Goal: Book appointment/travel/reservation

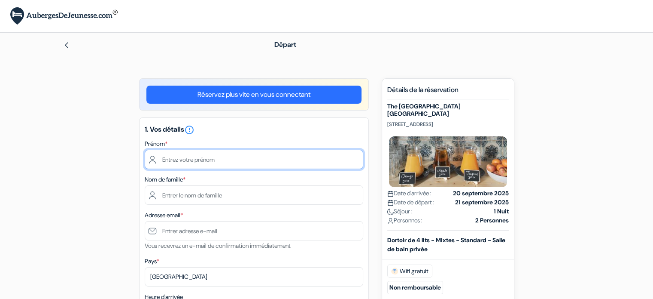
click at [201, 156] on input "text" at bounding box center [254, 158] width 219 height 19
type input "[PERSON_NAME]"
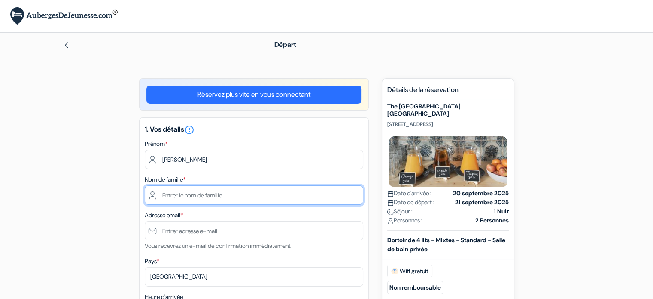
type input "[PERSON_NAME]"
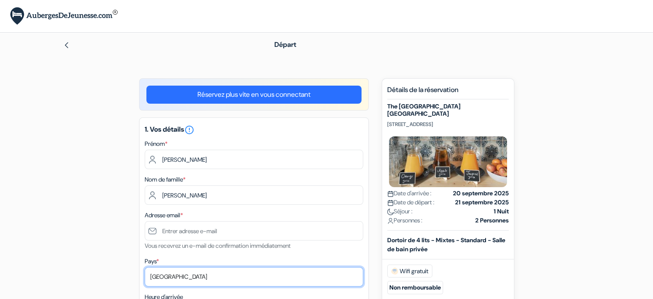
select select "42"
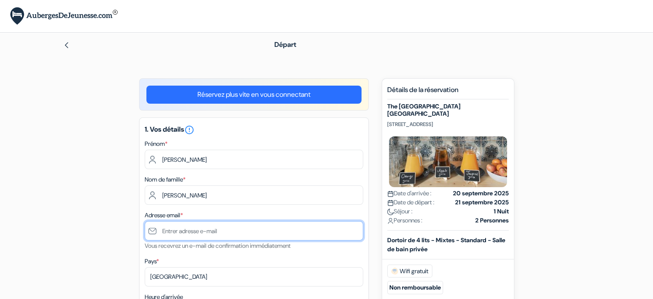
click at [204, 226] on input "text" at bounding box center [254, 230] width 219 height 19
type input "[EMAIL_ADDRESS][DOMAIN_NAME]"
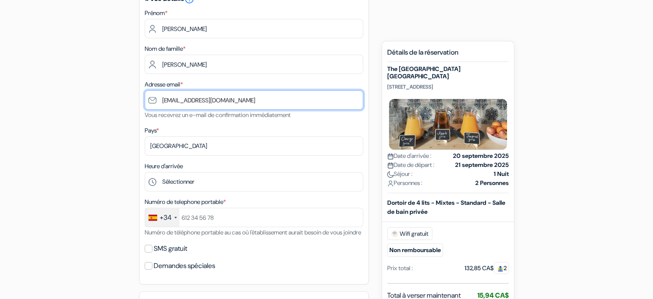
scroll to position [135, 0]
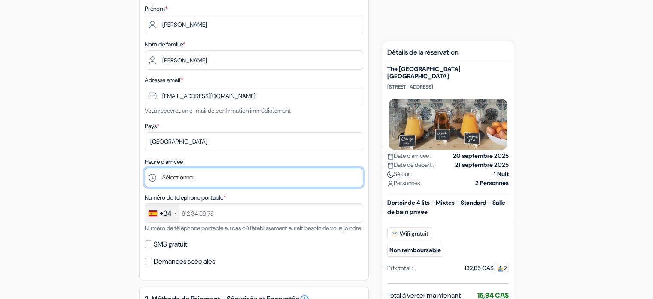
click at [192, 175] on select "Sélectionner 1:00 2:00 3:00 4:00 5:00 6:00 7:00 8:00 9:00 10:00 11:00 12:00 13:…" at bounding box center [254, 177] width 219 height 19
select select "11"
click at [145, 168] on select "Sélectionner 1:00 2:00 3:00 4:00 5:00 6:00 7:00 8:00 9:00 10:00 11:00 12:00 13:…" at bounding box center [254, 177] width 219 height 19
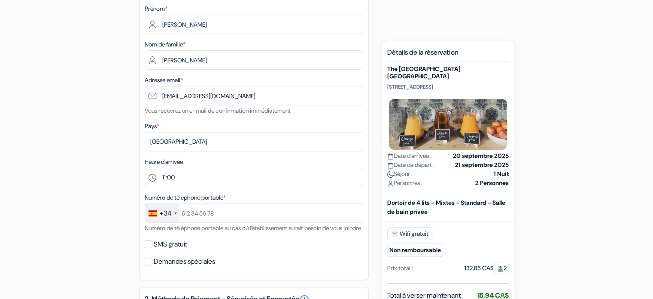
click at [167, 210] on div "+34" at bounding box center [166, 213] width 12 height 10
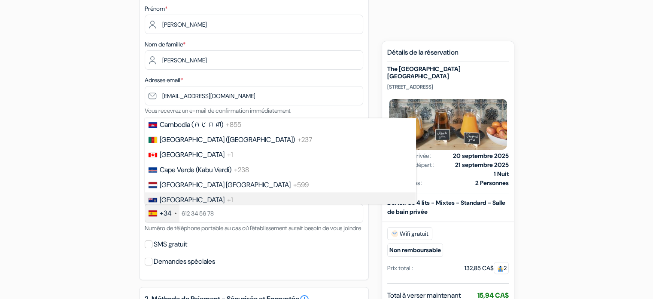
scroll to position [608, 0]
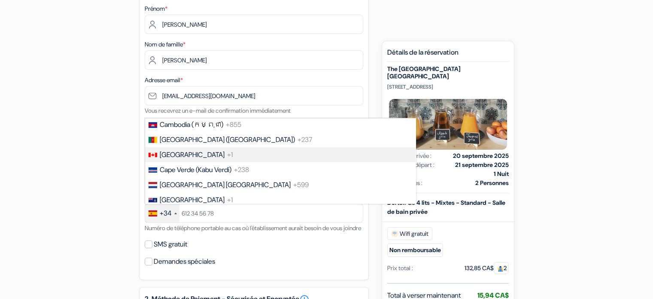
click at [181, 159] on span "Canada" at bounding box center [192, 154] width 65 height 9
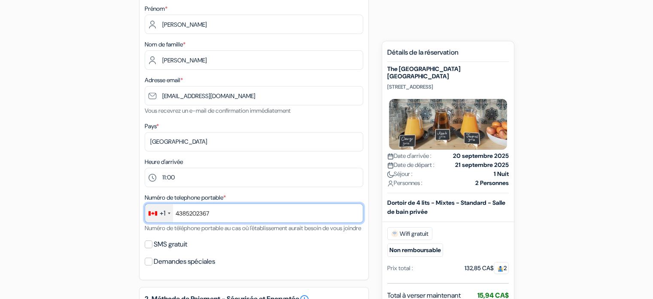
type input "4385202367"
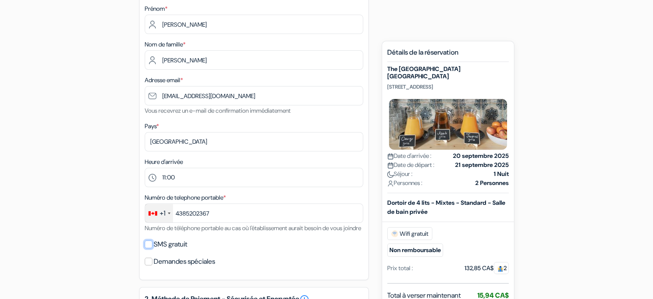
click at [149, 248] on input "SMS gratuit" at bounding box center [149, 244] width 8 height 8
checkbox input "true"
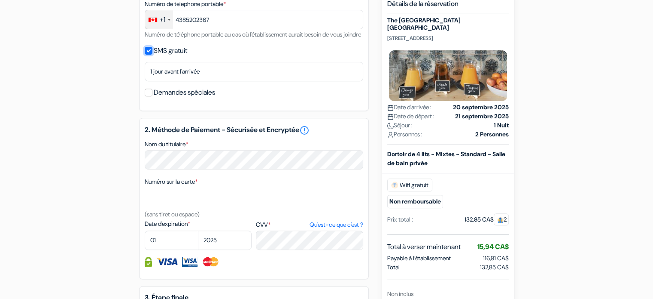
scroll to position [345, 0]
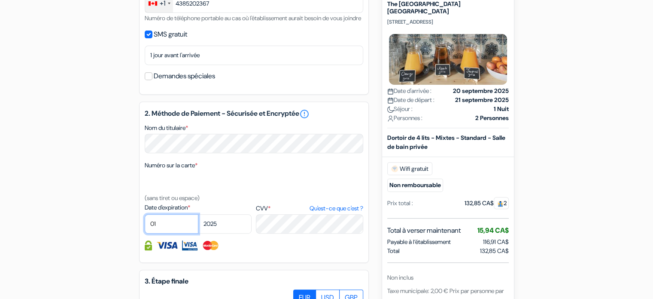
click at [186, 233] on select "01 02 03 04 05 06 07 08 09 10 11 12" at bounding box center [172, 223] width 54 height 19
select select "05"
click at [145, 225] on select "01 02 03 04 05 06 07 08 09 10 11 12" at bounding box center [172, 223] width 54 height 19
click at [225, 233] on select "2025 2026 2027 2028 2029 2030 2031 2032 2033 2034 2035 2036 2037 2038 2039 2040…" at bounding box center [225, 223] width 54 height 19
select select "2030"
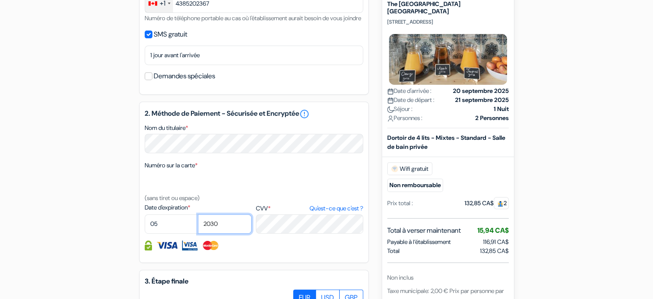
click at [198, 225] on select "2025 2026 2027 2028 2029 2030 2031 2032 2033 2034 2035 2036 2037 2038 2039 2040…" at bounding box center [225, 223] width 54 height 19
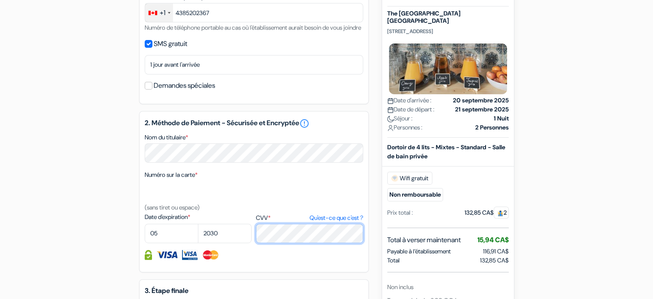
scroll to position [527, 0]
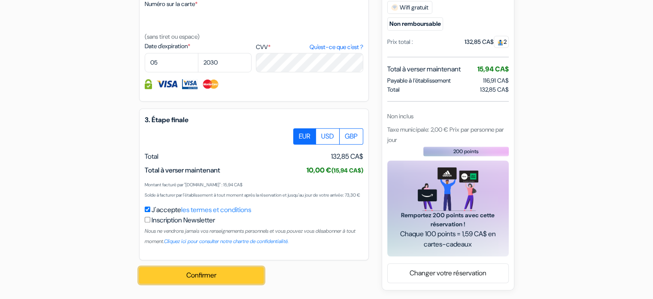
click at [220, 280] on button "Confirmer Loading..." at bounding box center [201, 275] width 125 height 16
